Goal: Task Accomplishment & Management: Use online tool/utility

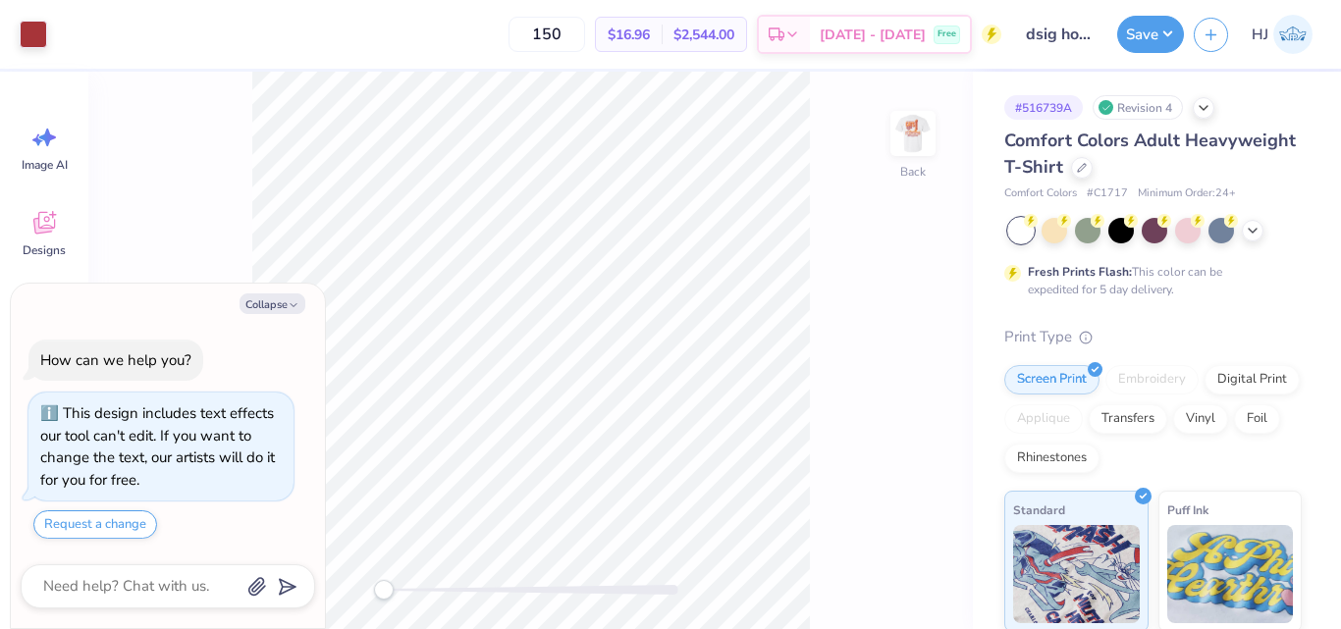
click at [818, 577] on div "Back" at bounding box center [530, 351] width 884 height 558
click at [663, 628] on html "Art colors 150 $16.96 Per Item $2,544.00 Total Est. Delivery [DATE] - [DATE] Fr…" at bounding box center [670, 314] width 1341 height 629
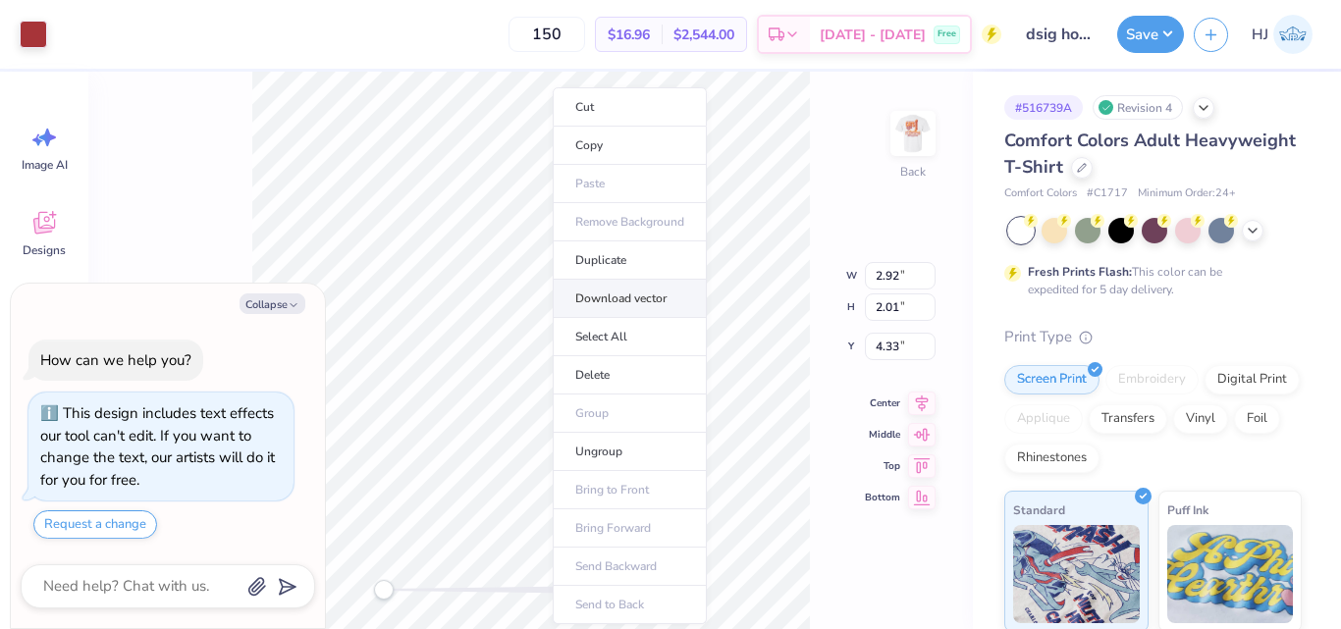
click at [648, 299] on li "Download vector" at bounding box center [630, 299] width 154 height 38
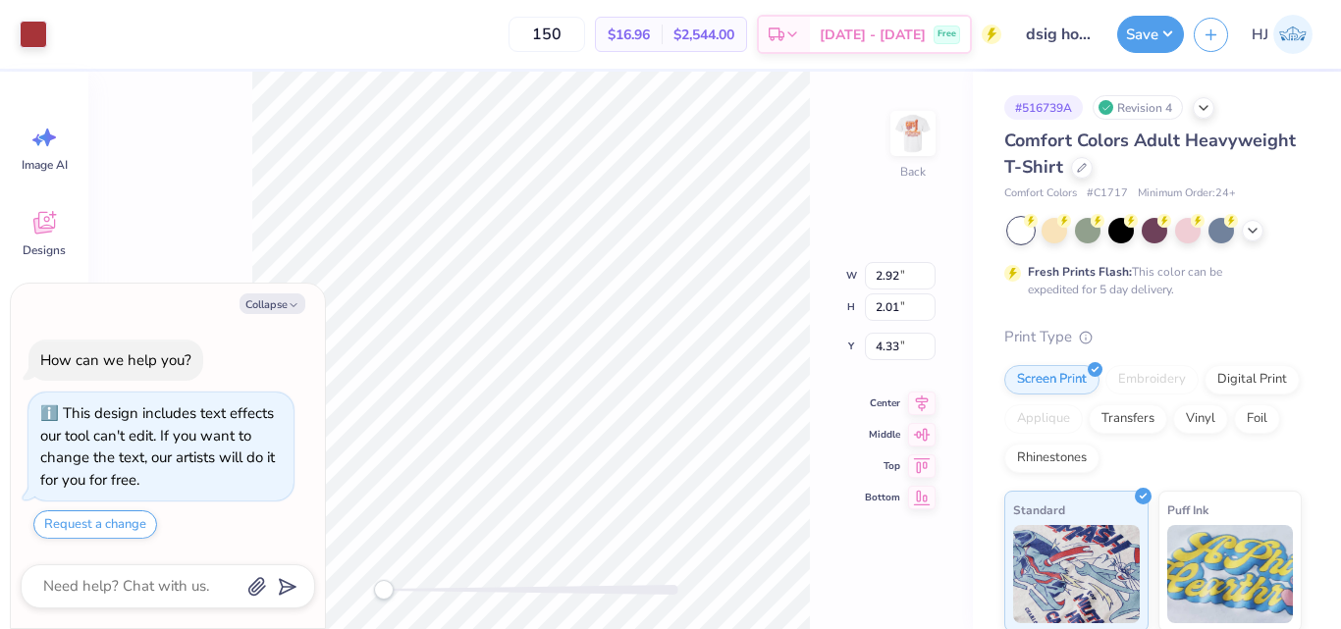
click at [823, 199] on div "Back W 2.92 2.92 " H 2.01 2.01 " Y 4.33 4.33 " Center Middle Top Bottom" at bounding box center [530, 351] width 884 height 558
click at [911, 124] on img at bounding box center [913, 133] width 79 height 79
type textarea "x"
click at [901, 304] on input "13.46" at bounding box center [900, 307] width 71 height 27
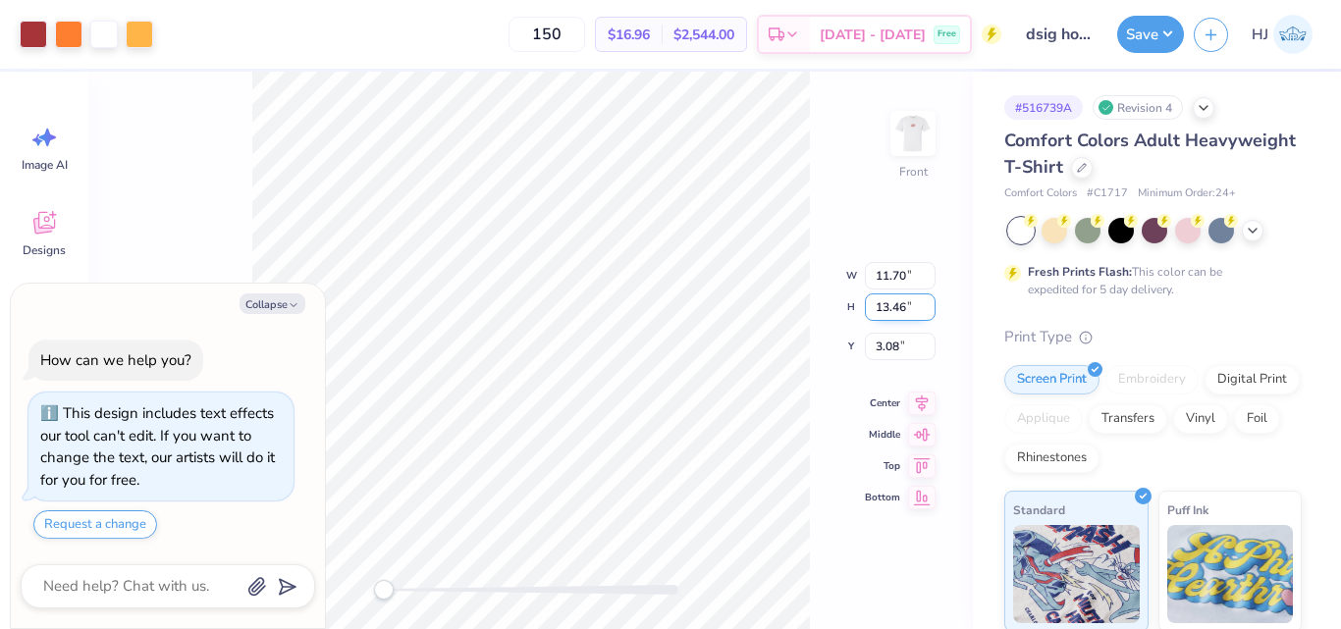
click at [901, 304] on input "13.46" at bounding box center [900, 307] width 71 height 27
click at [901, 279] on input "11.70" at bounding box center [900, 275] width 71 height 27
type input "12"
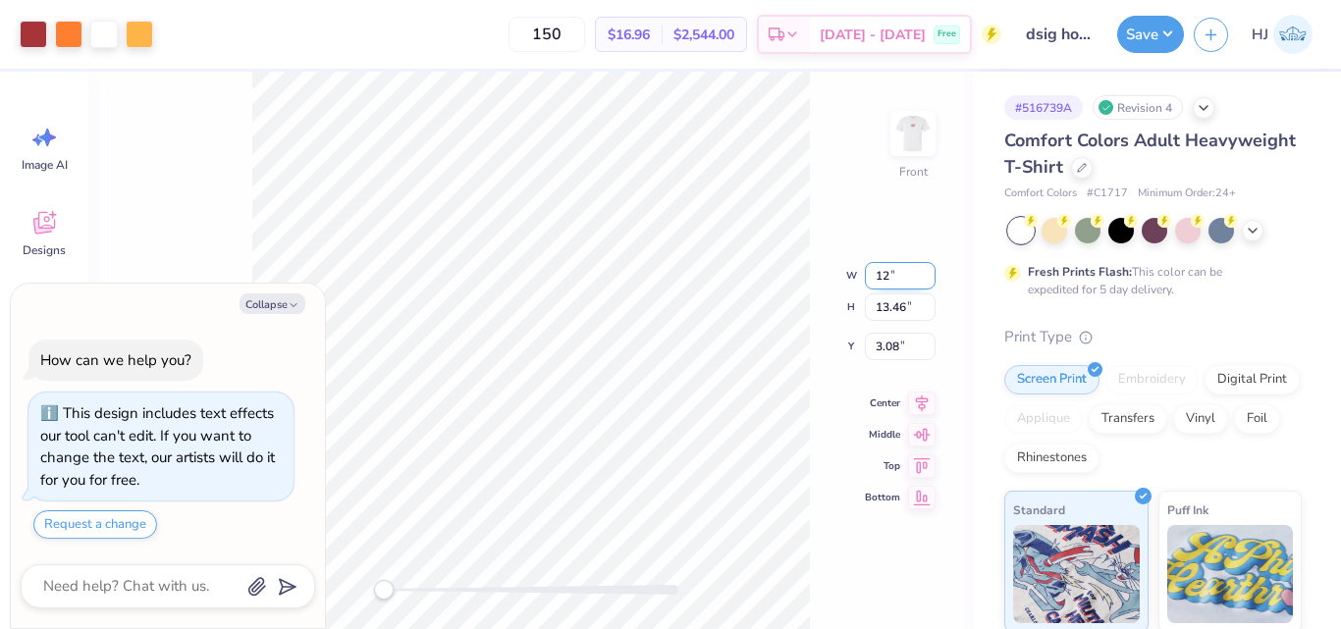
type textarea "x"
type input "12.00"
type input "13.81"
type input "2.91"
type textarea "x"
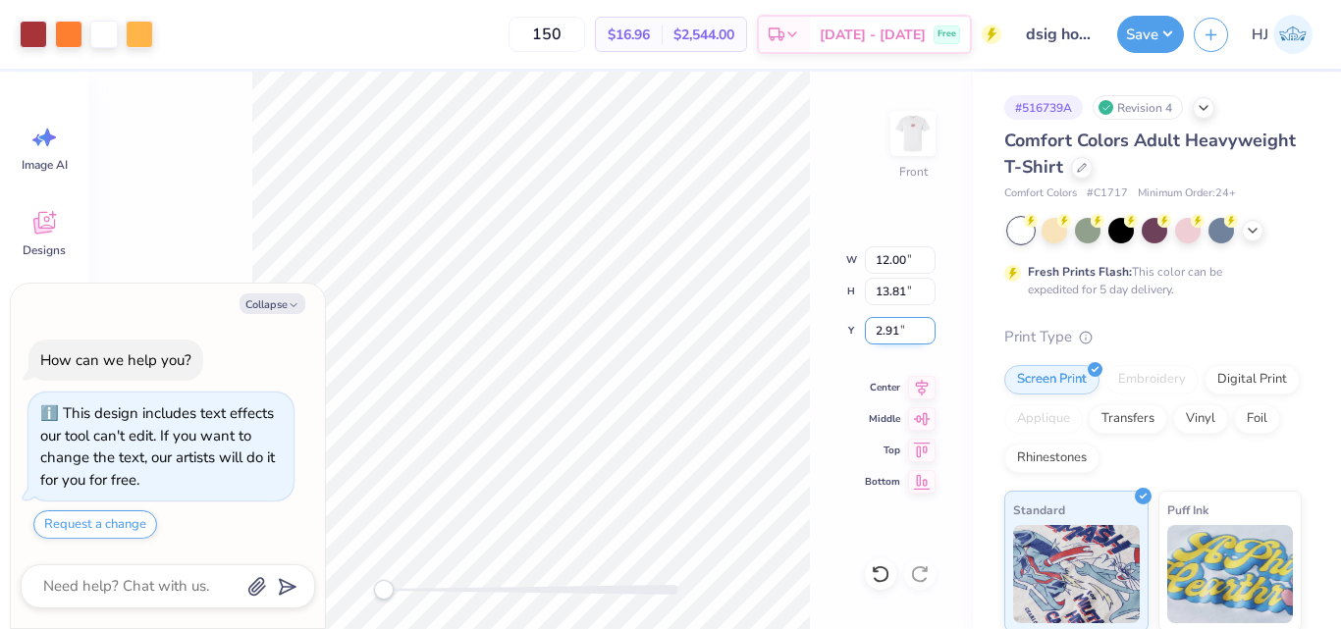
click at [902, 333] on input "2.91" at bounding box center [900, 330] width 71 height 27
type input "3"
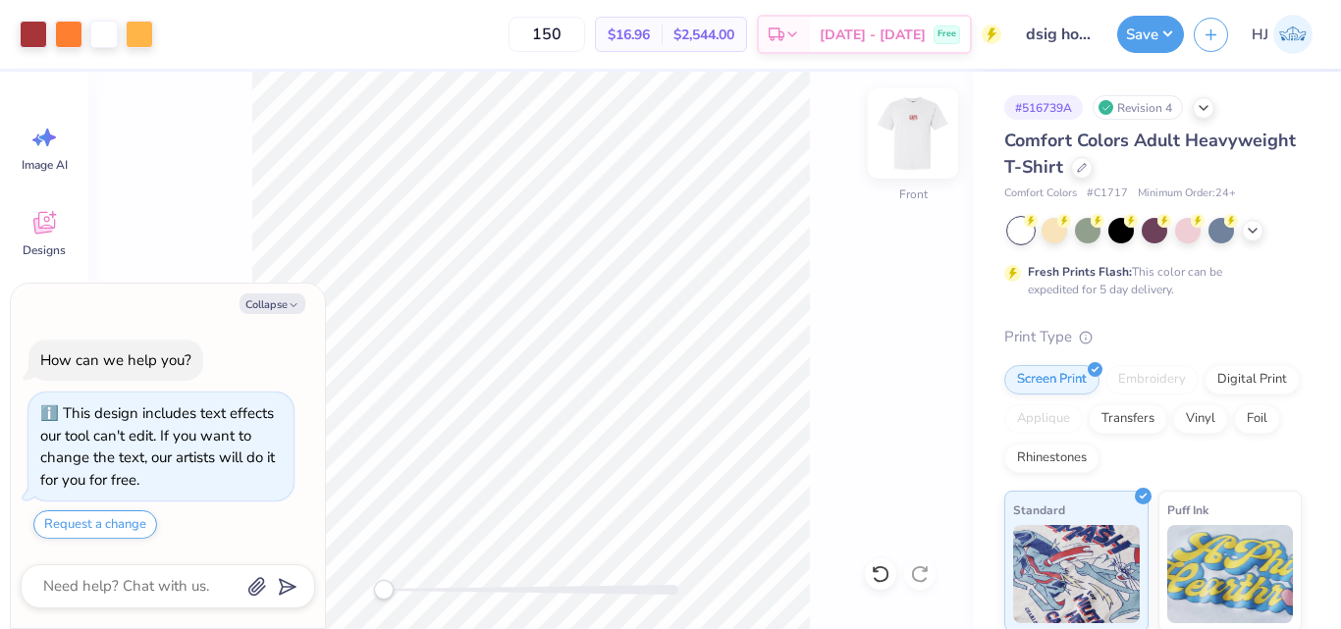
click at [911, 131] on img at bounding box center [913, 133] width 79 height 79
click at [286, 306] on button "Collapse" at bounding box center [273, 304] width 66 height 21
type textarea "x"
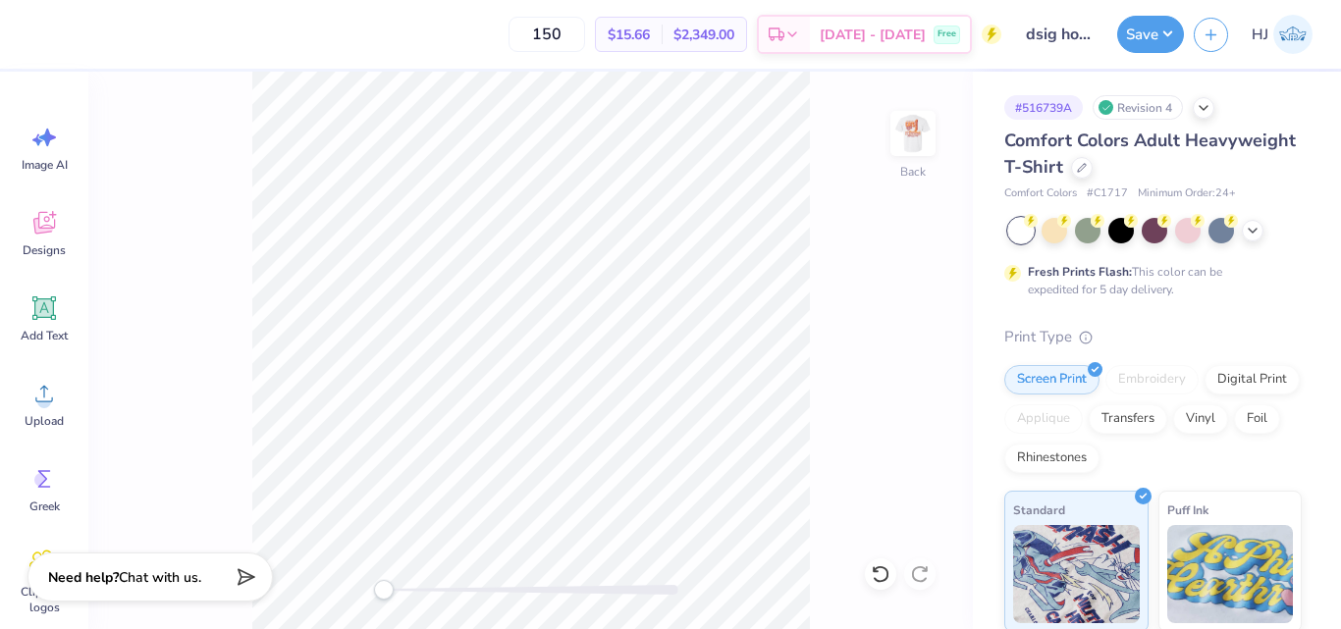
click at [546, 593] on div "Back" at bounding box center [530, 351] width 884 height 558
click at [673, 628] on html "150 $15.66 Per Item $2,349.00 Total Est. Delivery Sep 22 - 25 Free Design Title…" at bounding box center [670, 314] width 1341 height 629
click at [714, 628] on html "150 $15.66 Per Item $2,349.00 Total Est. Delivery Sep 22 - 25 Free Design Title…" at bounding box center [670, 314] width 1341 height 629
click at [35, 410] on div "Upload" at bounding box center [44, 404] width 71 height 74
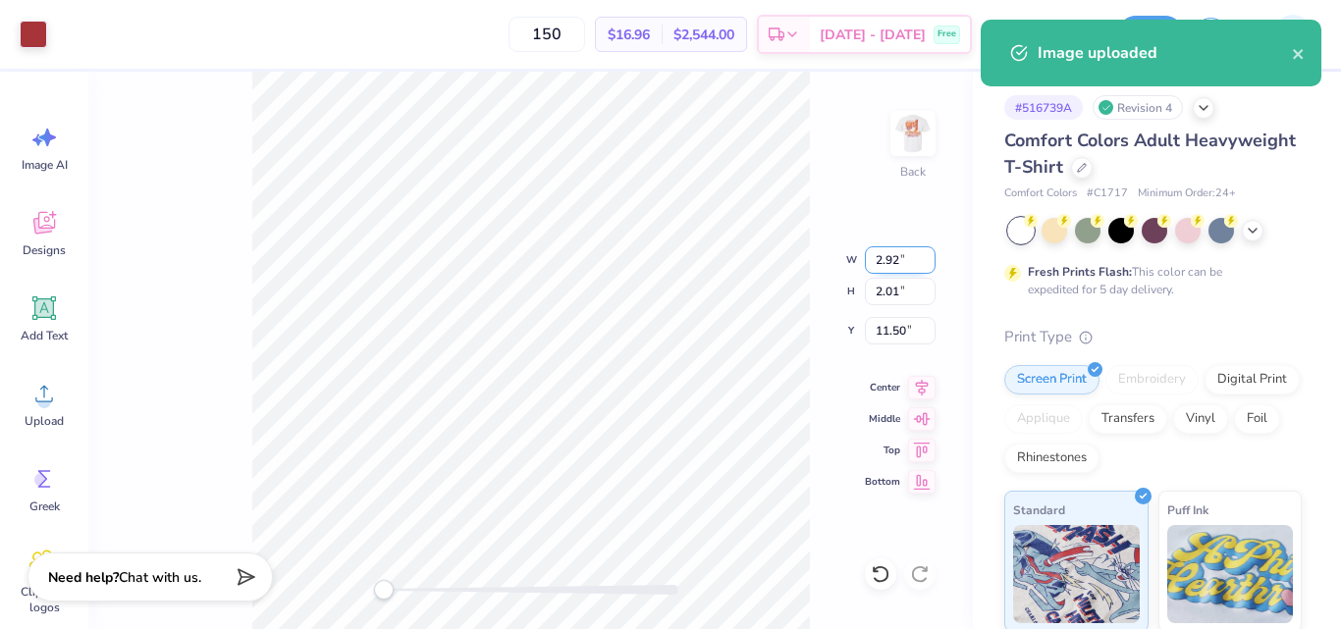
click at [891, 260] on input "2.92" at bounding box center [900, 259] width 71 height 27
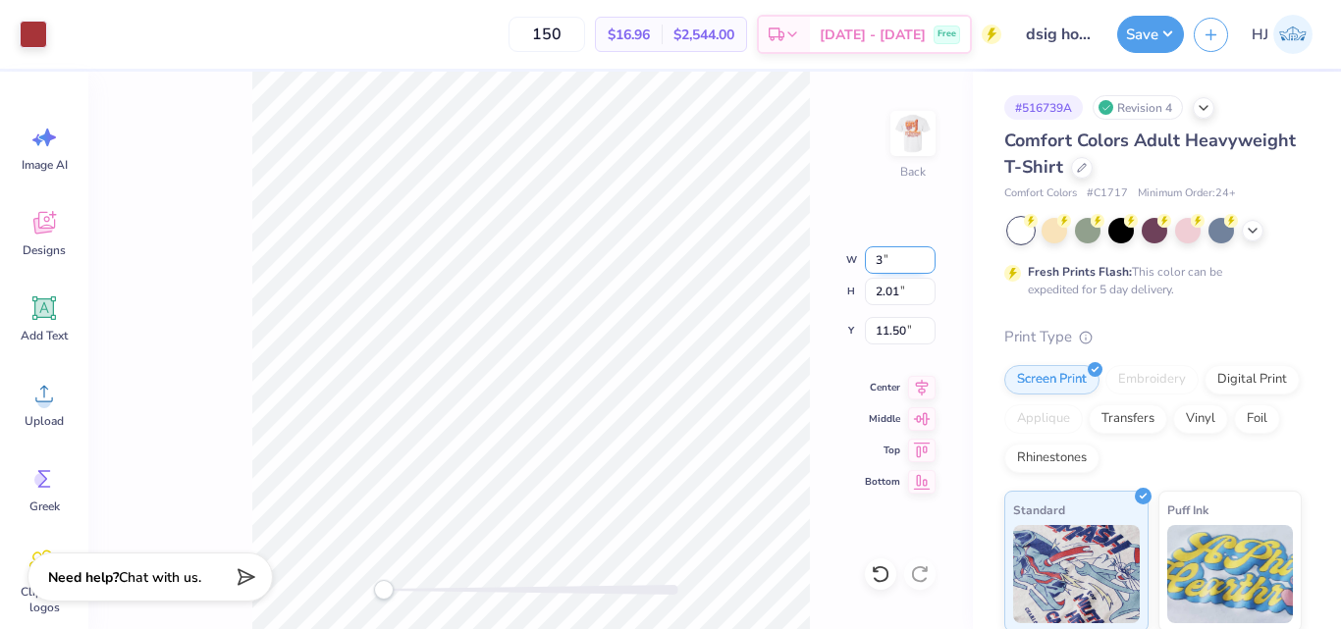
type input "3.00"
type input "2.06"
type input "11.47"
click at [876, 328] on input "11.47" at bounding box center [900, 330] width 71 height 27
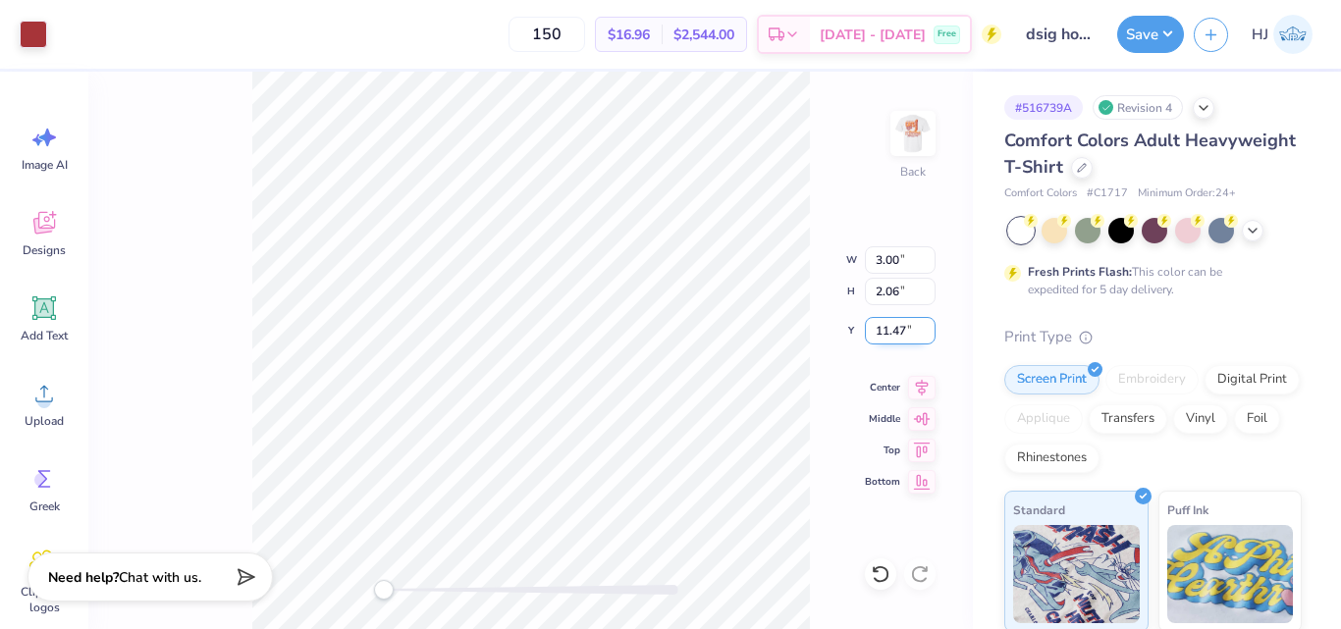
type input "3"
type input "4.25"
click at [1163, 32] on button "Save" at bounding box center [1150, 31] width 67 height 37
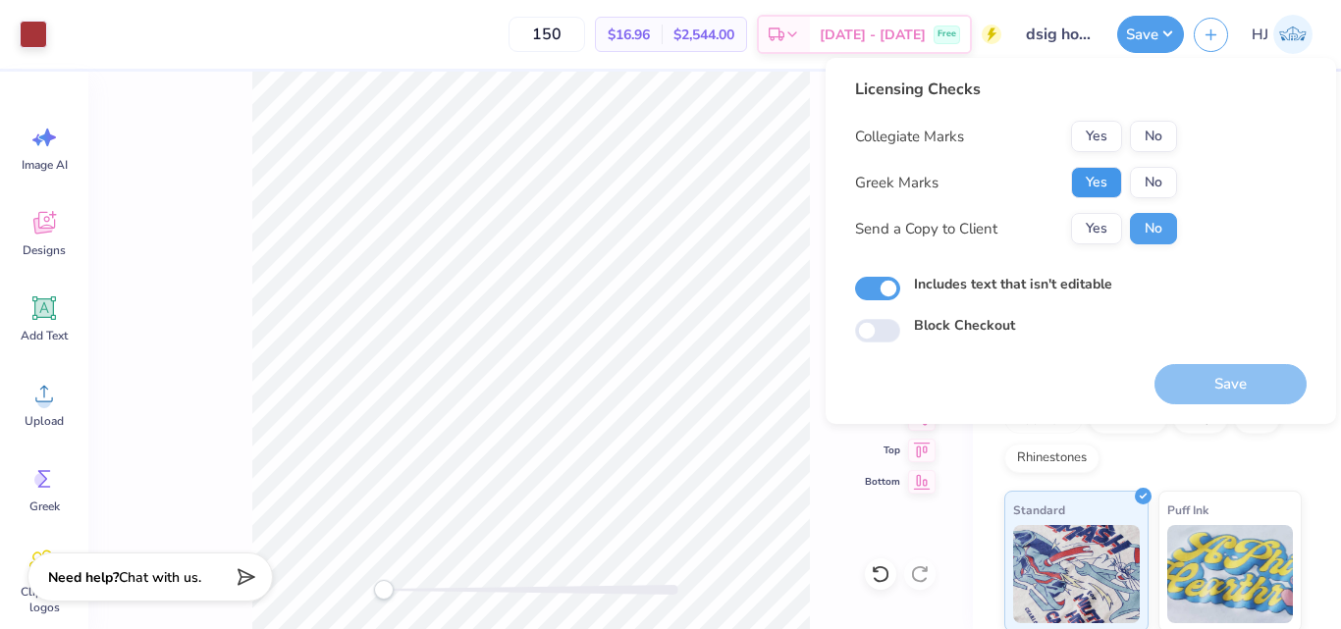
click at [1104, 181] on button "Yes" at bounding box center [1096, 182] width 51 height 31
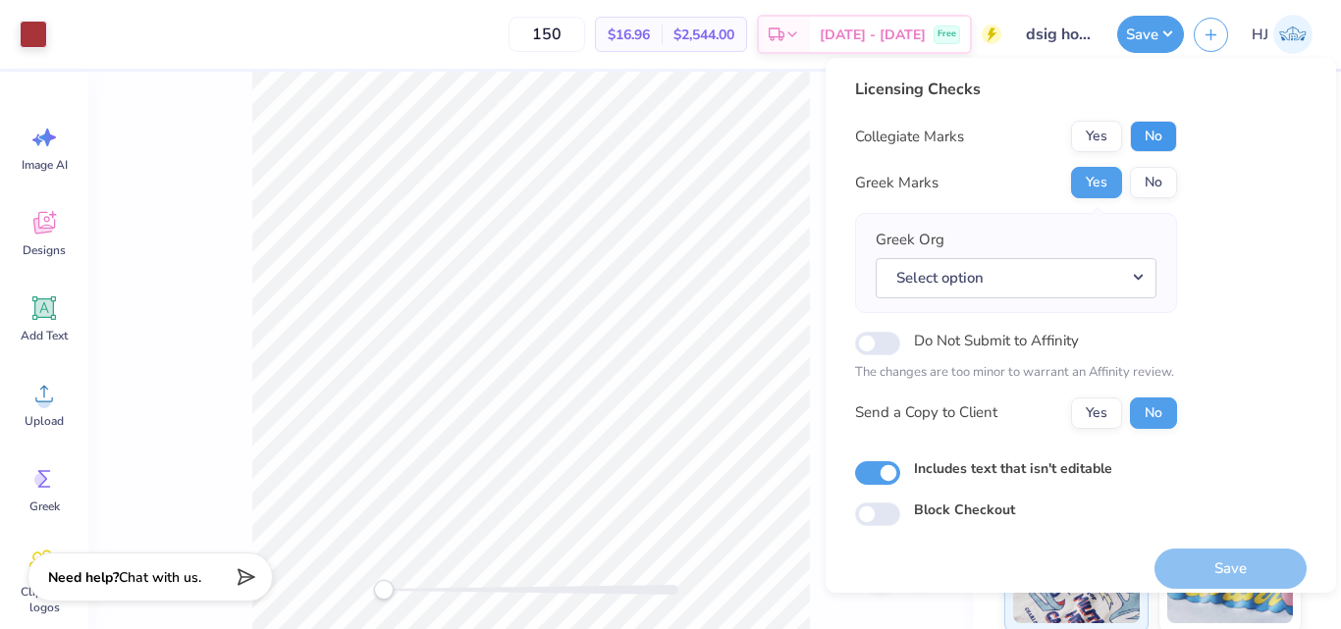
click at [1153, 140] on button "No" at bounding box center [1153, 136] width 47 height 31
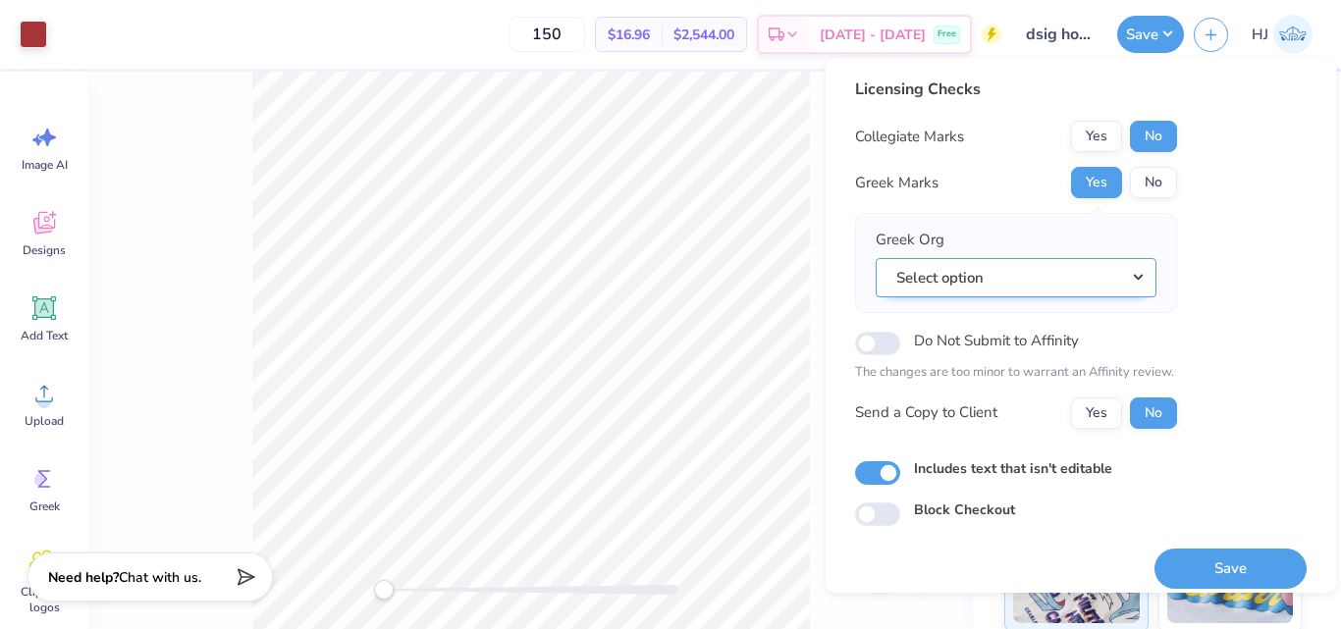
click at [1099, 294] on button "Select option" at bounding box center [1016, 278] width 281 height 40
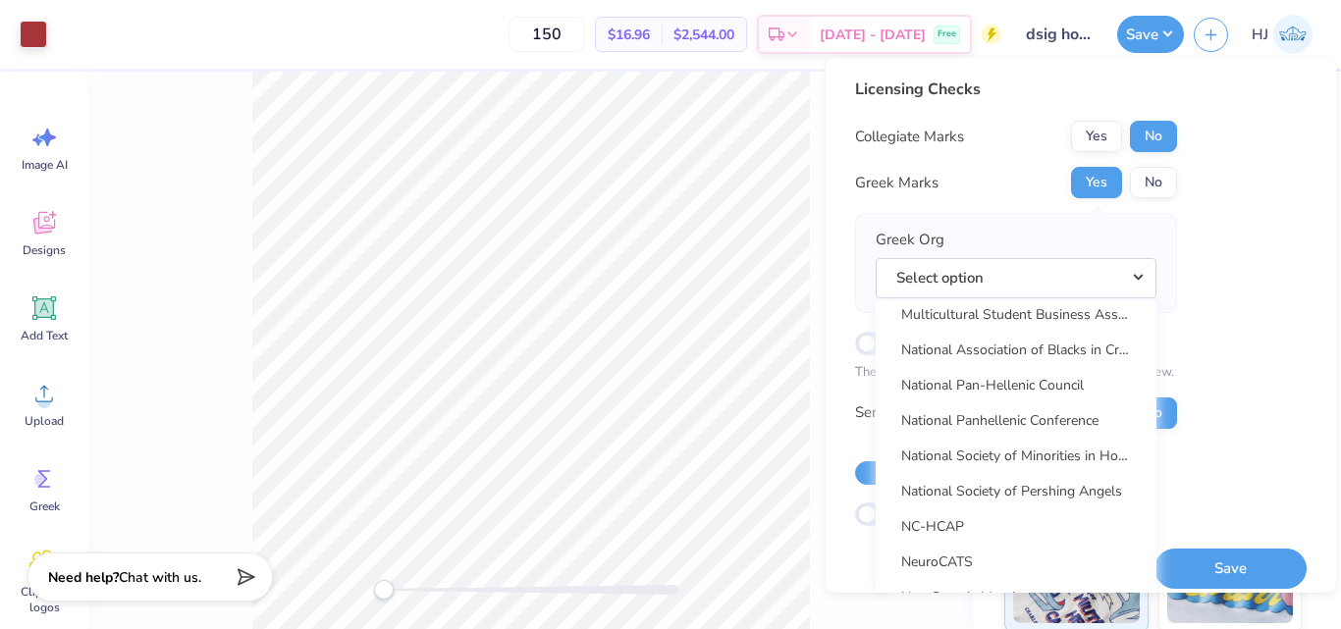
scroll to position [9225, 0]
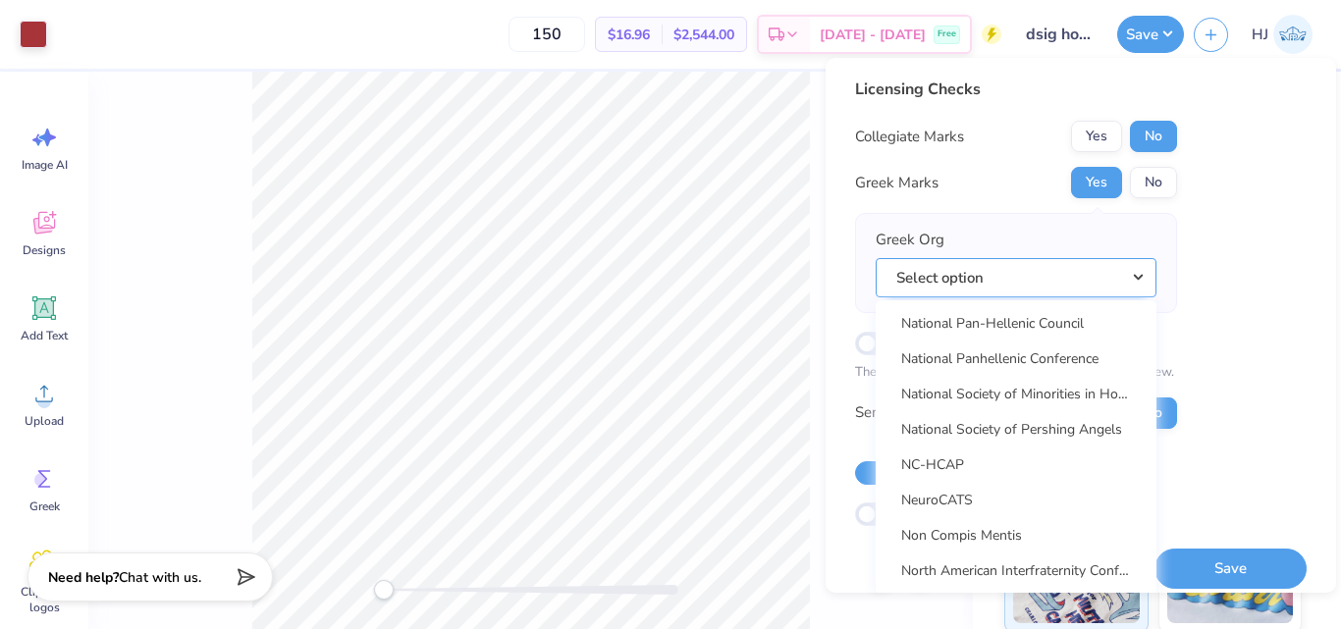
click at [1137, 281] on button "Select option" at bounding box center [1016, 278] width 281 height 40
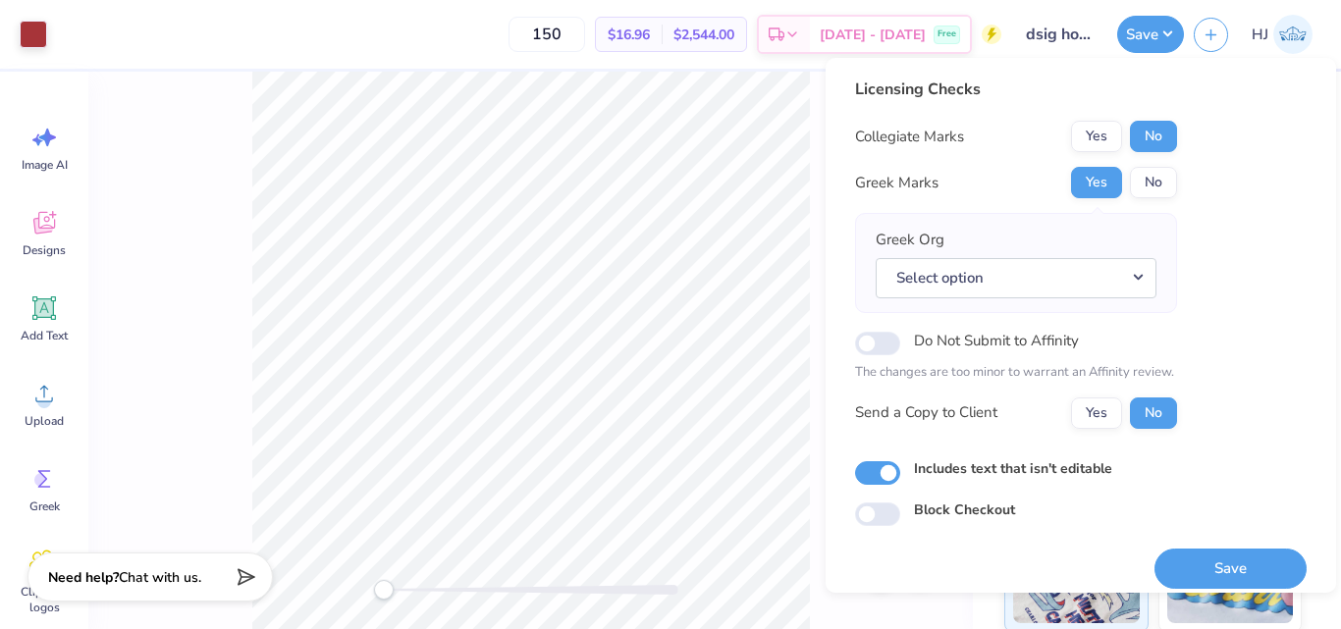
click at [1211, 283] on div "Licensing Checks Collegiate Marks Yes No Greek Marks Yes No Greek Org Select op…" at bounding box center [1081, 302] width 452 height 449
click at [1222, 568] on button "Save" at bounding box center [1230, 569] width 152 height 40
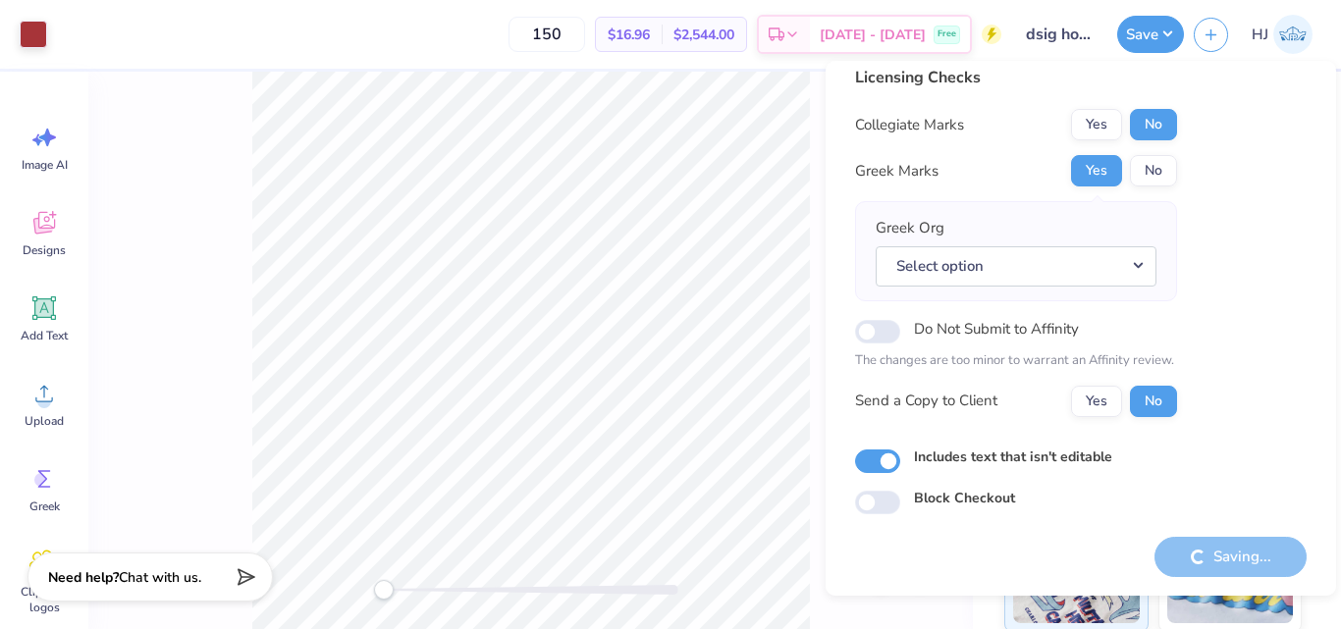
scroll to position [0, 0]
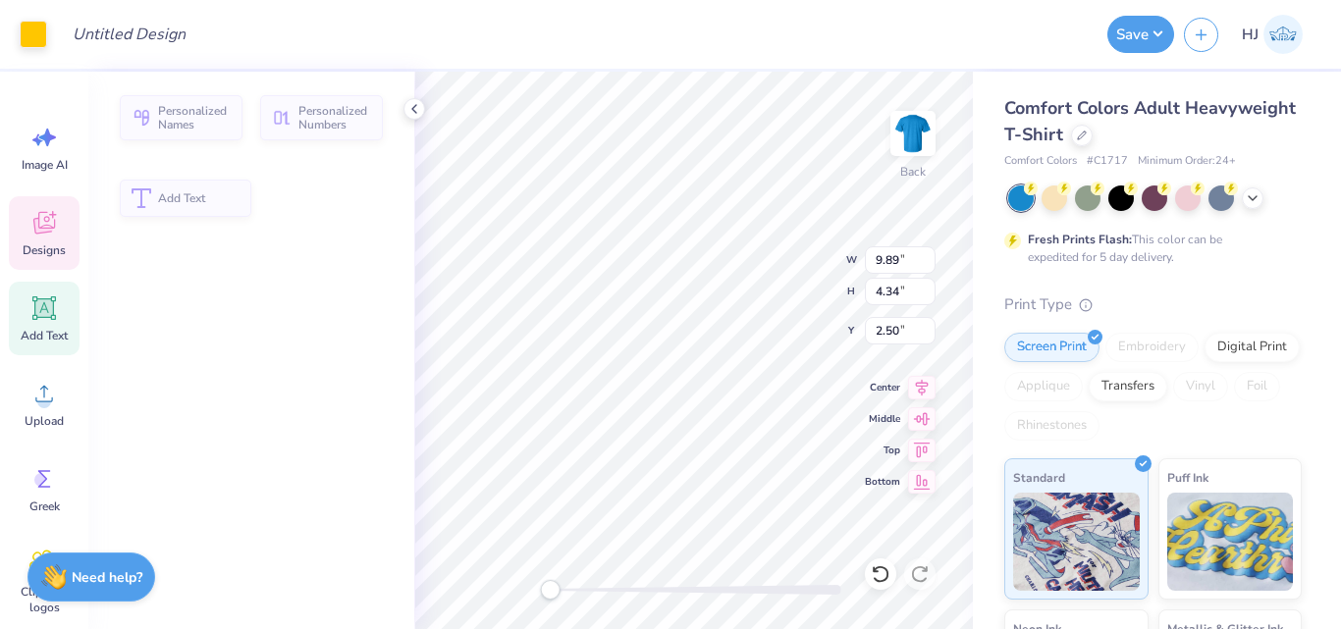
type input "9.89"
type input "4.34"
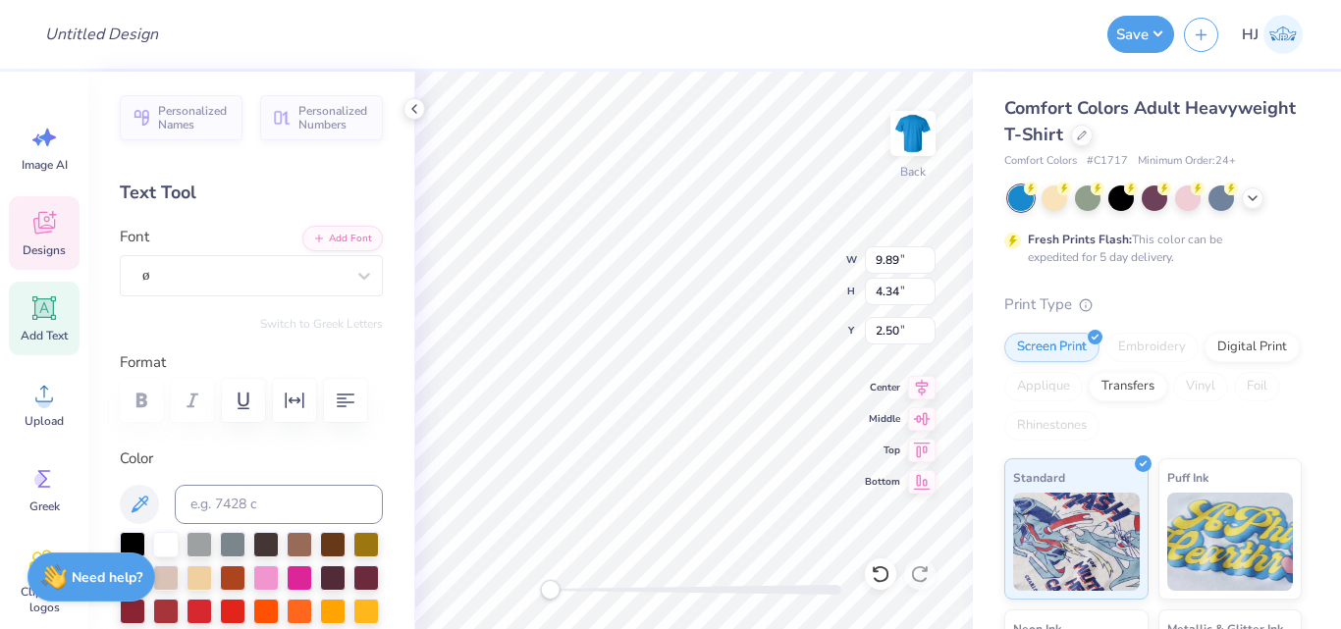
scroll to position [17, 3]
type textarea "beta"
type textarea "BETA THETA PI"
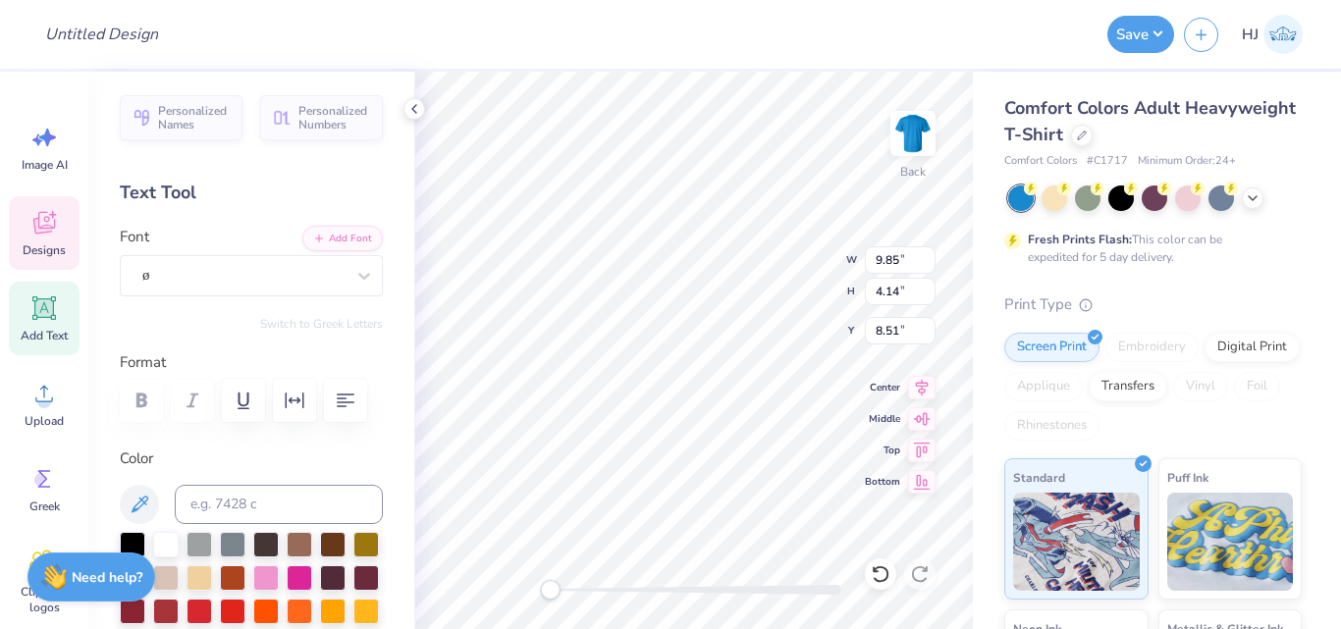
type textarea "s"
type textarea "U"
type textarea "[GEOGRAPHIC_DATA]"
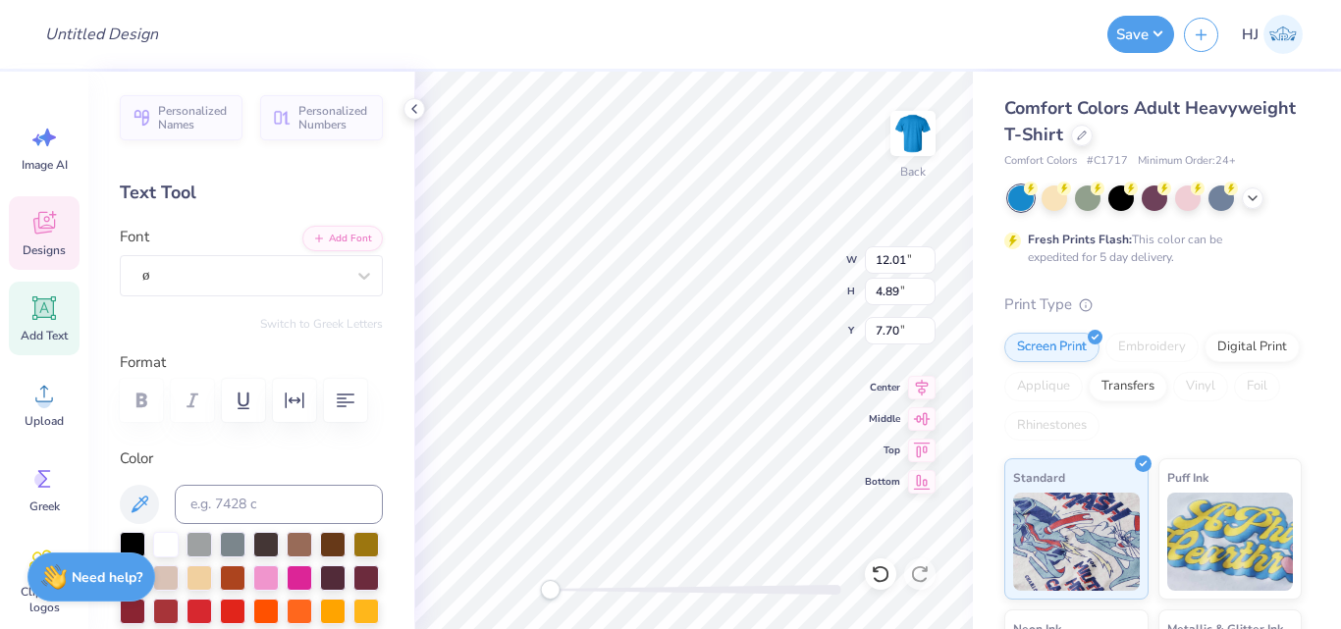
type input "12.01"
type input "4.89"
type input "7.70"
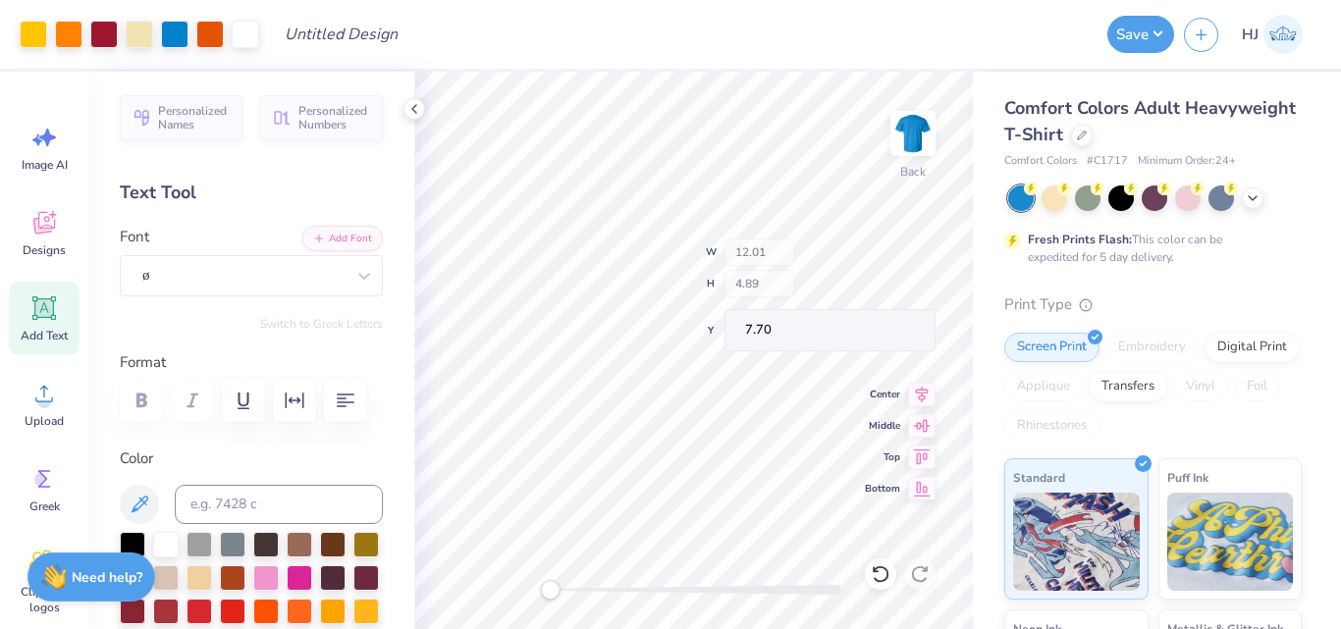
type input "9.74"
type input "3.97"
type input "8.62"
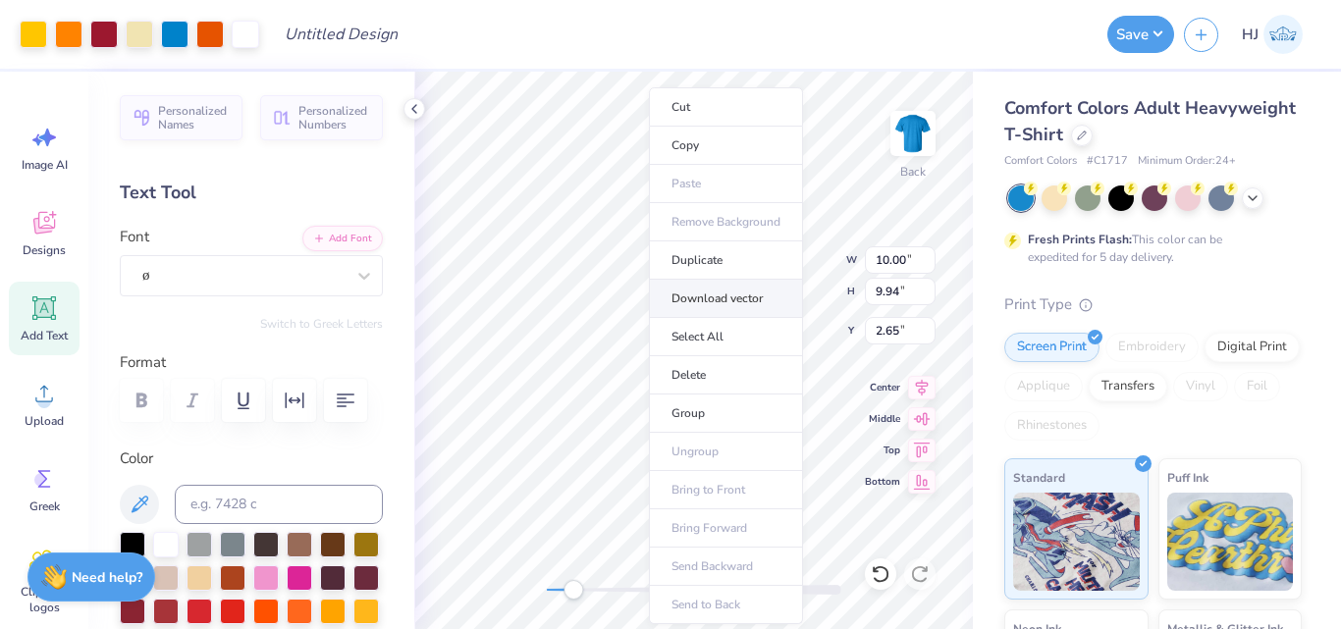
click at [730, 299] on li "Download vector" at bounding box center [726, 299] width 154 height 38
